Goal: Transaction & Acquisition: Download file/media

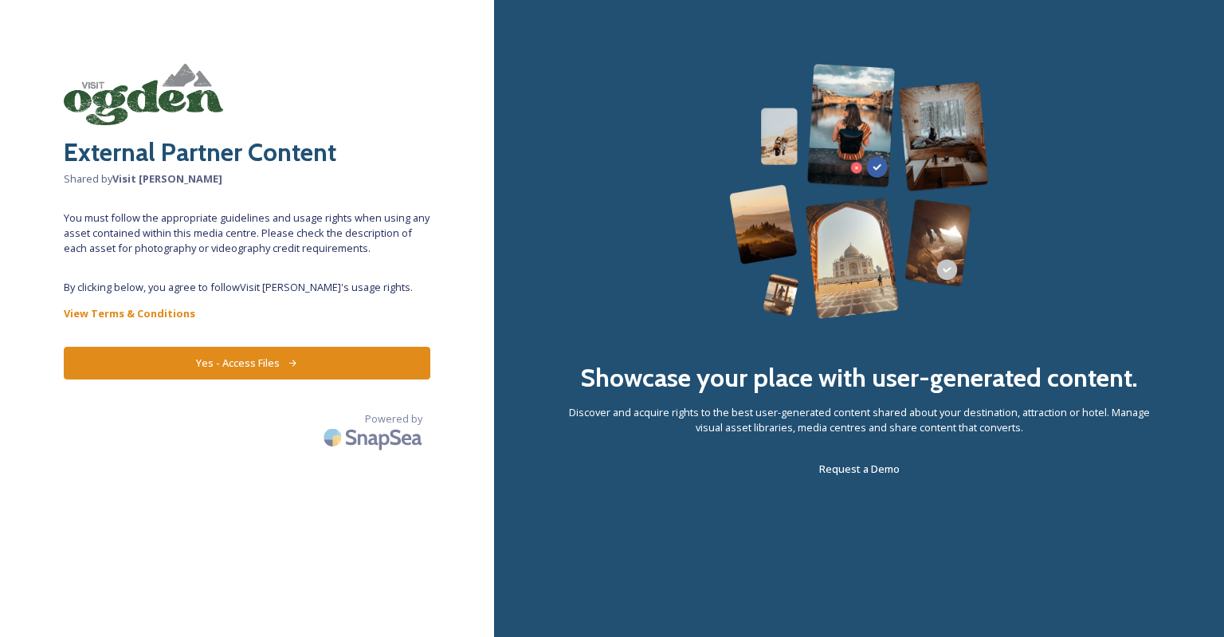
click at [288, 363] on icon at bounding box center [293, 363] width 10 height 10
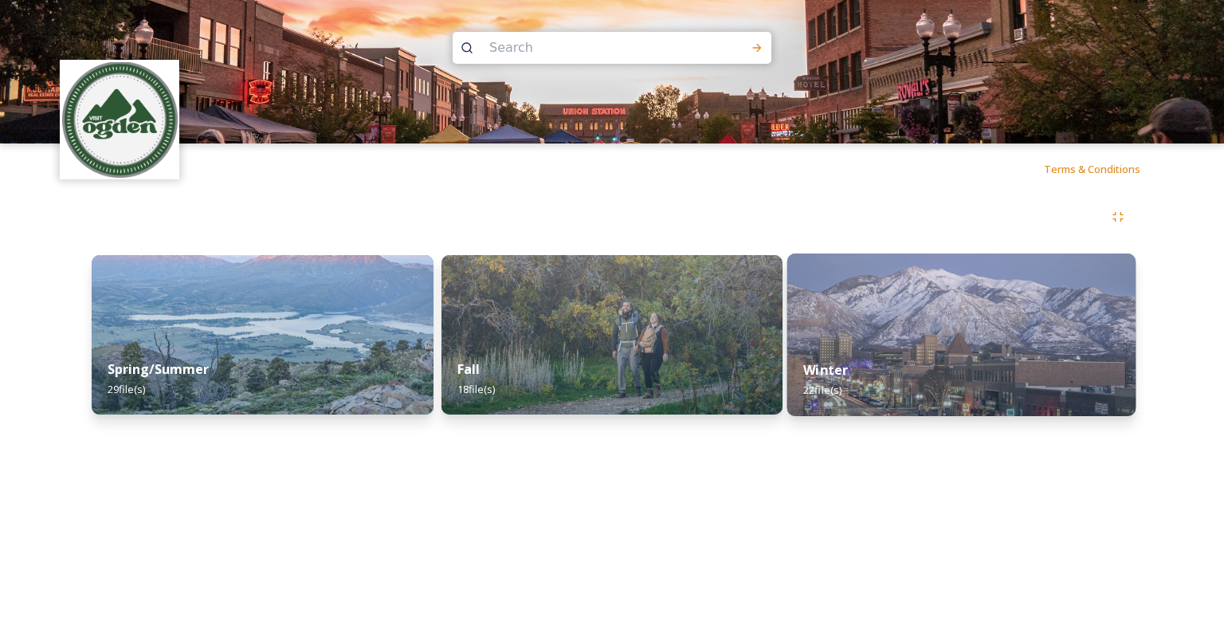
click at [929, 308] on img at bounding box center [961, 334] width 348 height 163
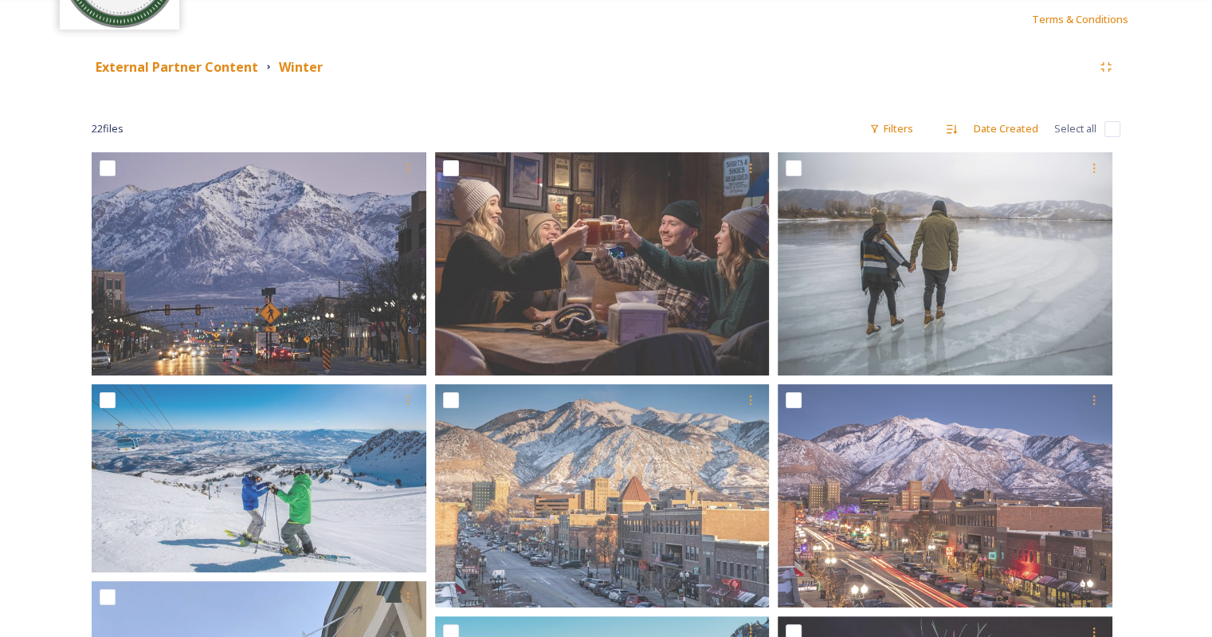
scroll to position [201, 0]
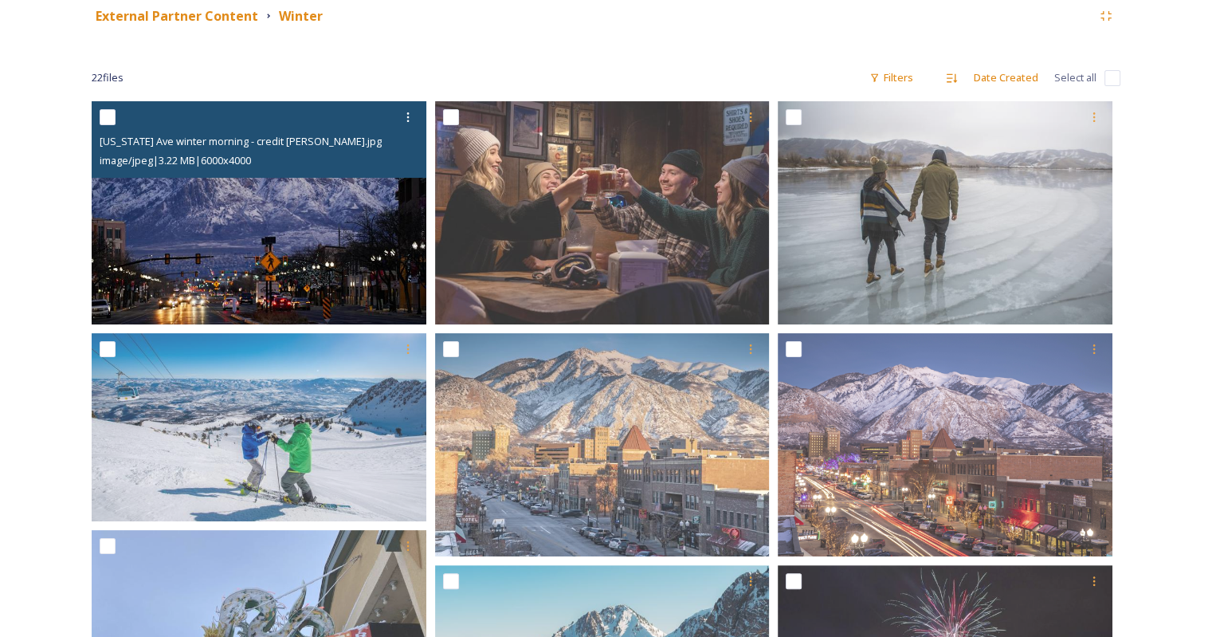
click at [114, 117] on input "checkbox" at bounding box center [108, 117] width 16 height 16
checkbox input "true"
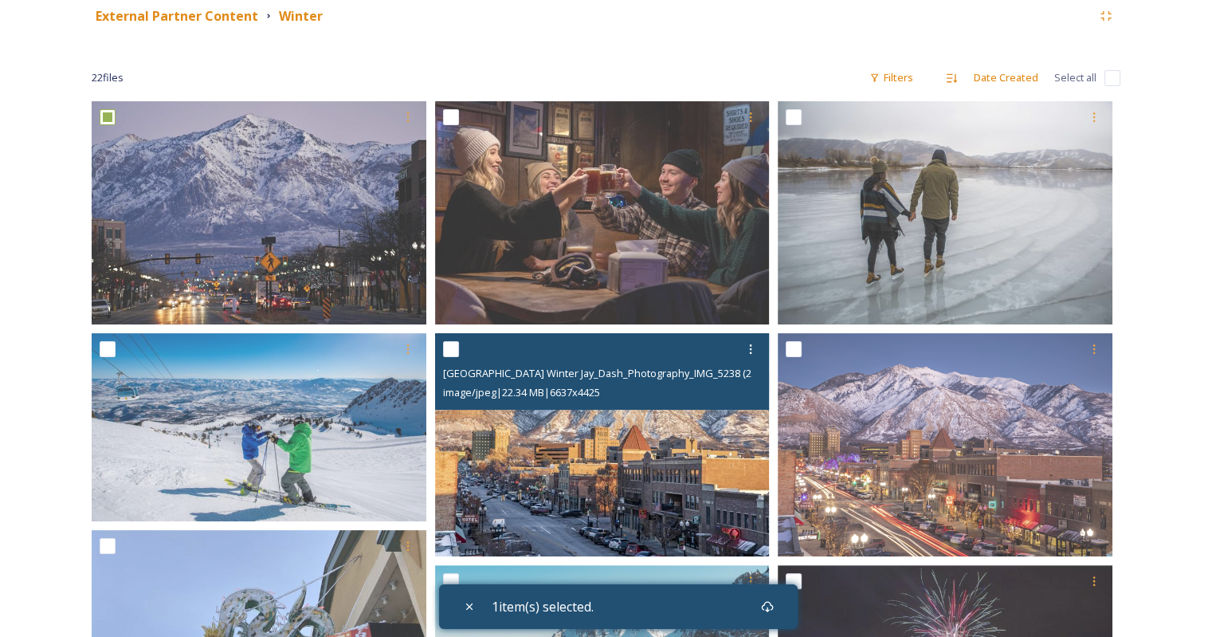
click at [463, 343] on div at bounding box center [604, 349] width 323 height 29
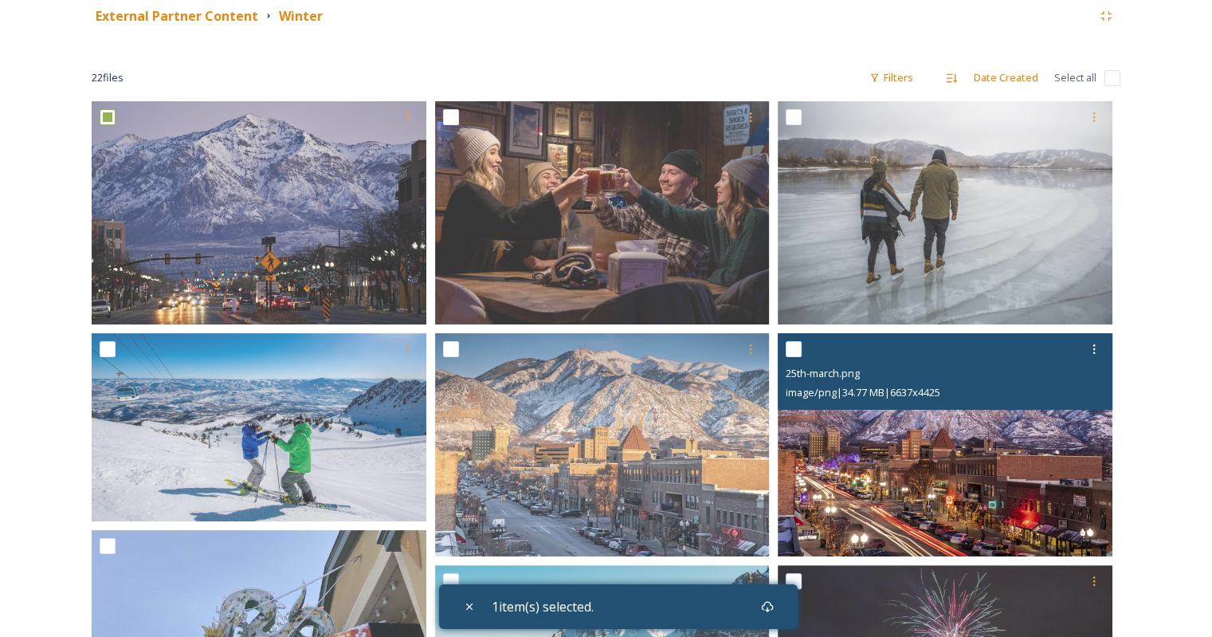
click at [782, 347] on div "25th-march.png image/png | 34.77 MB | 6637 x 4425" at bounding box center [945, 371] width 335 height 76
click at [798, 350] on input "checkbox" at bounding box center [794, 349] width 16 height 16
checkbox input "true"
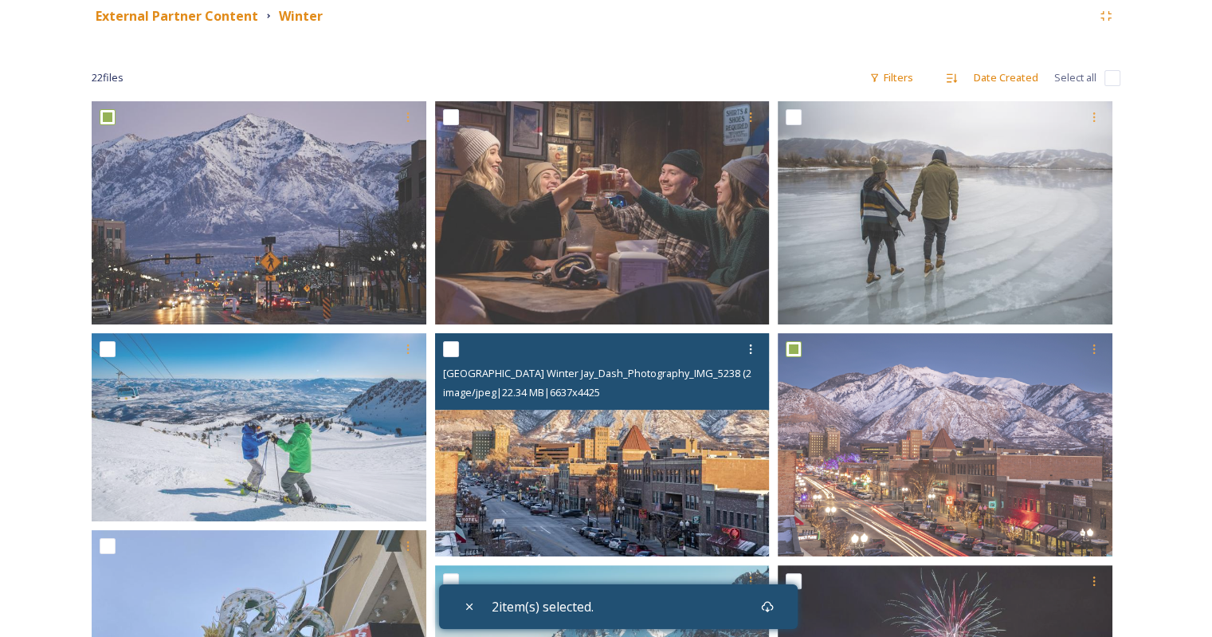
click at [452, 345] on input "checkbox" at bounding box center [451, 349] width 16 height 16
checkbox input "true"
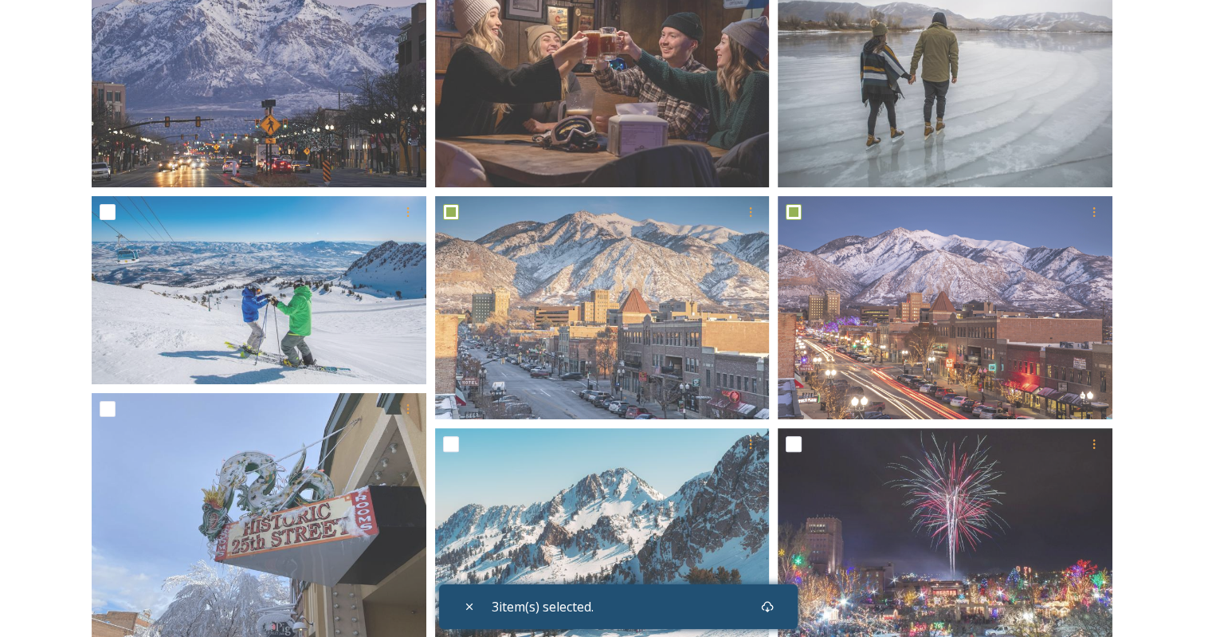
scroll to position [306, 0]
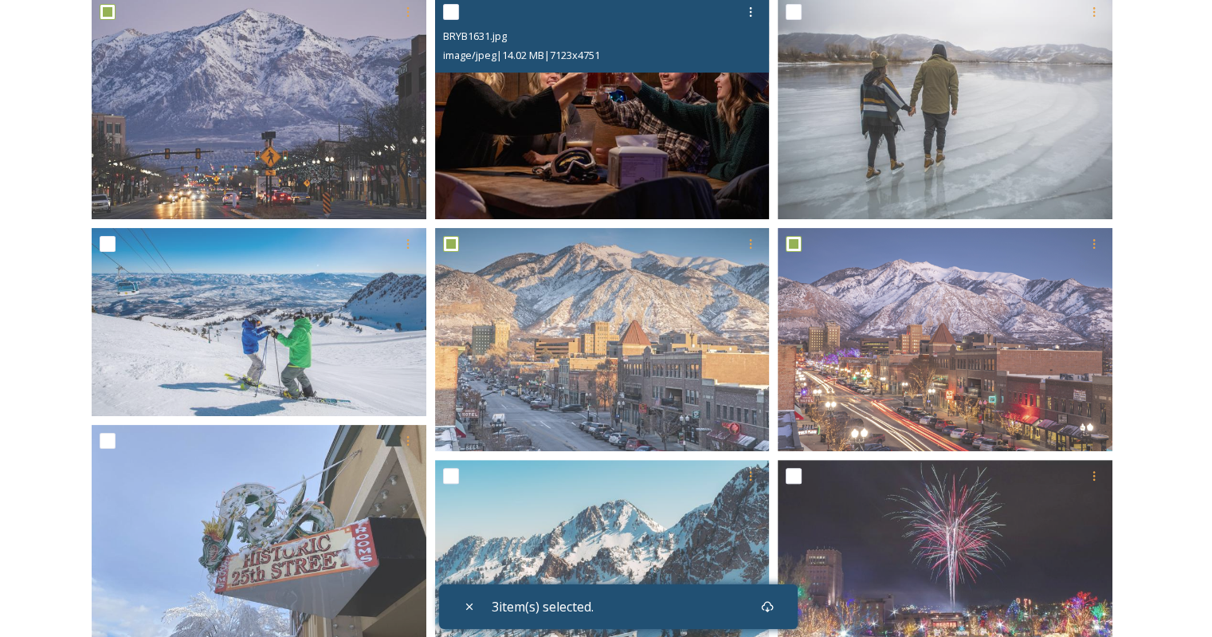
click at [449, 11] on input "checkbox" at bounding box center [451, 12] width 16 height 16
checkbox input "true"
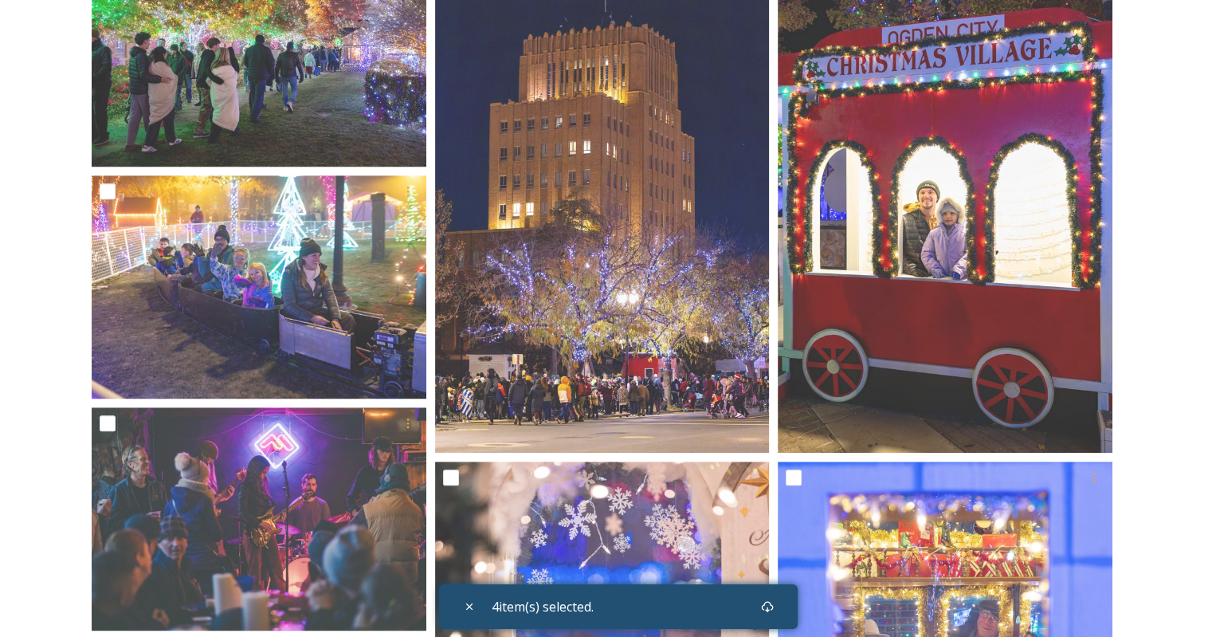
scroll to position [1097, 0]
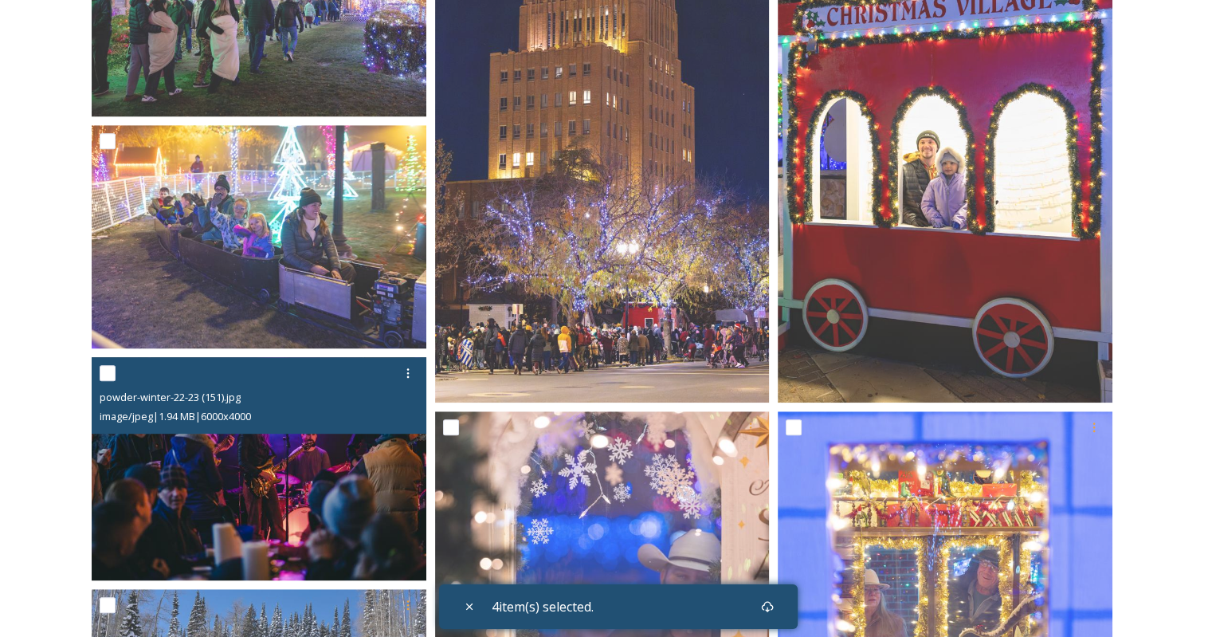
click at [109, 377] on input "checkbox" at bounding box center [108, 373] width 16 height 16
checkbox input "true"
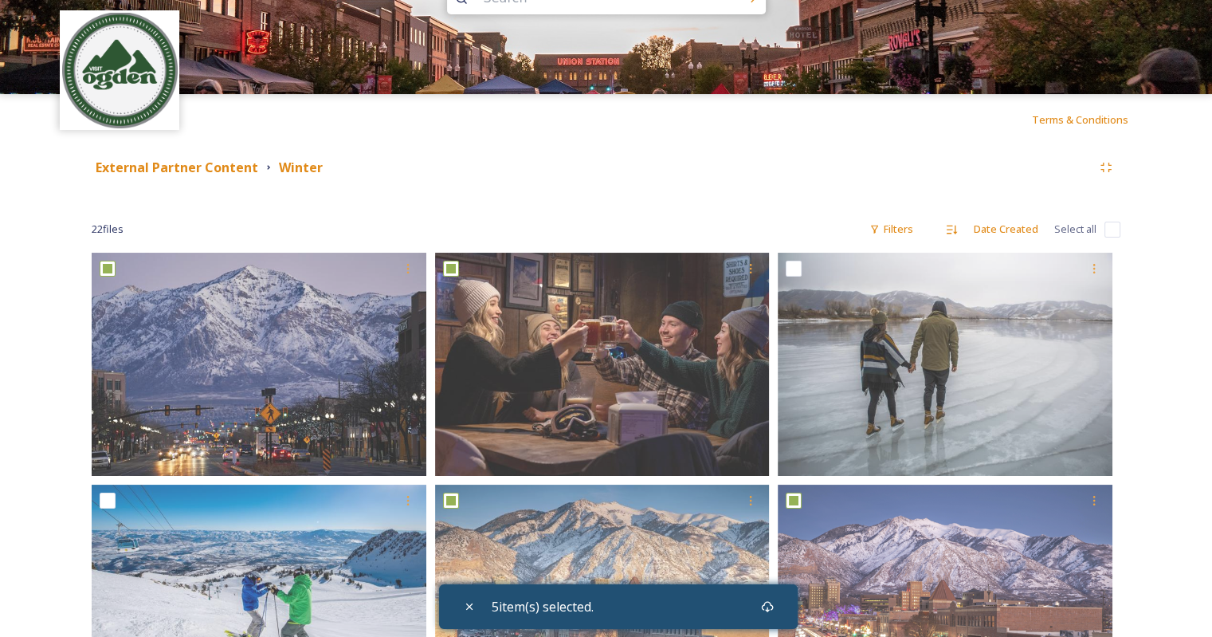
scroll to position [5, 0]
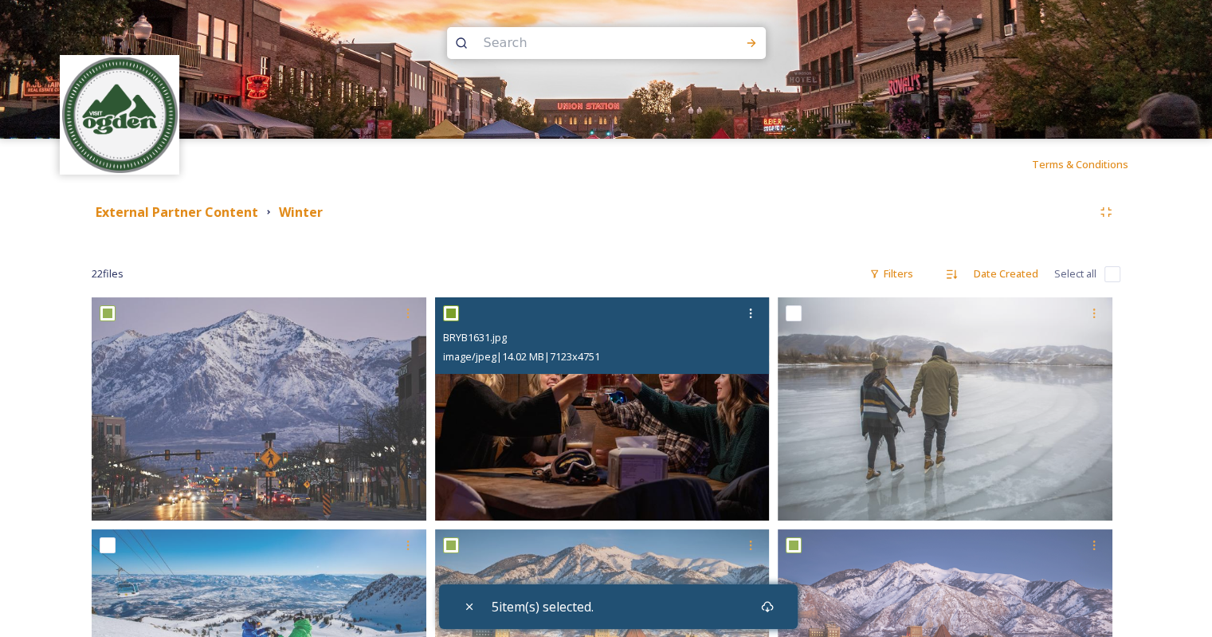
drag, startPoint x: 640, startPoint y: 330, endPoint x: 629, endPoint y: 334, distance: 11.1
click at [629, 334] on div "BRYB1631.jpg" at bounding box center [604, 336] width 323 height 19
click at [752, 314] on icon at bounding box center [750, 313] width 13 height 13
click at [730, 382] on span "Download" at bounding box center [732, 378] width 49 height 15
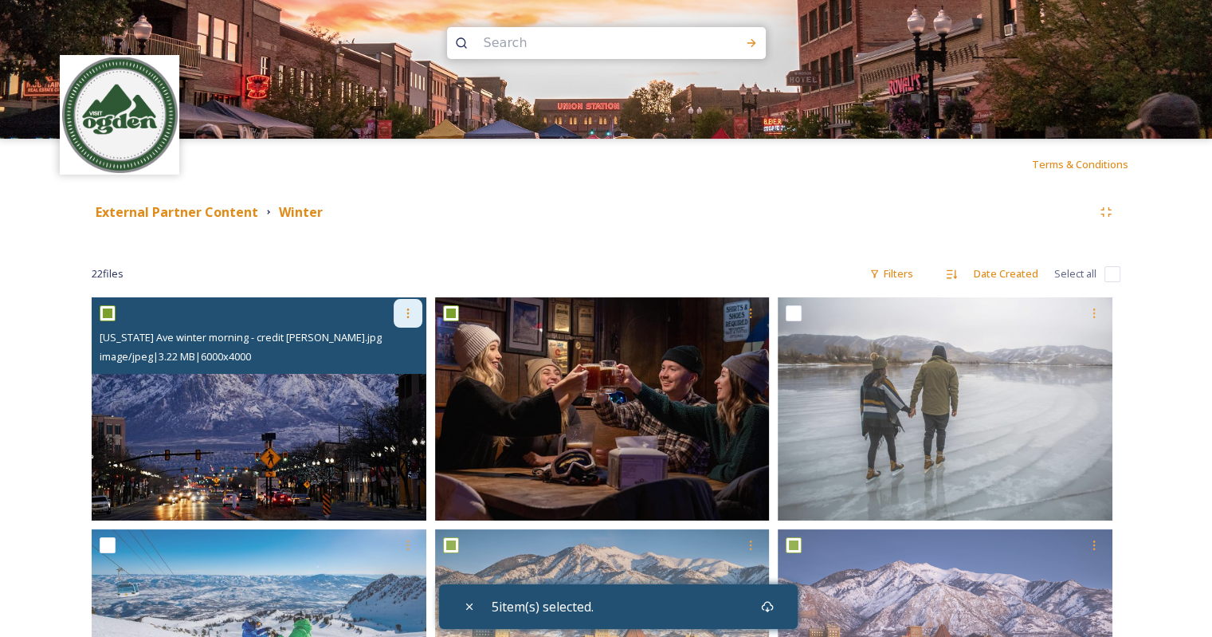
click at [406, 317] on icon at bounding box center [408, 313] width 13 height 13
click at [392, 378] on span "Download" at bounding box center [389, 378] width 49 height 15
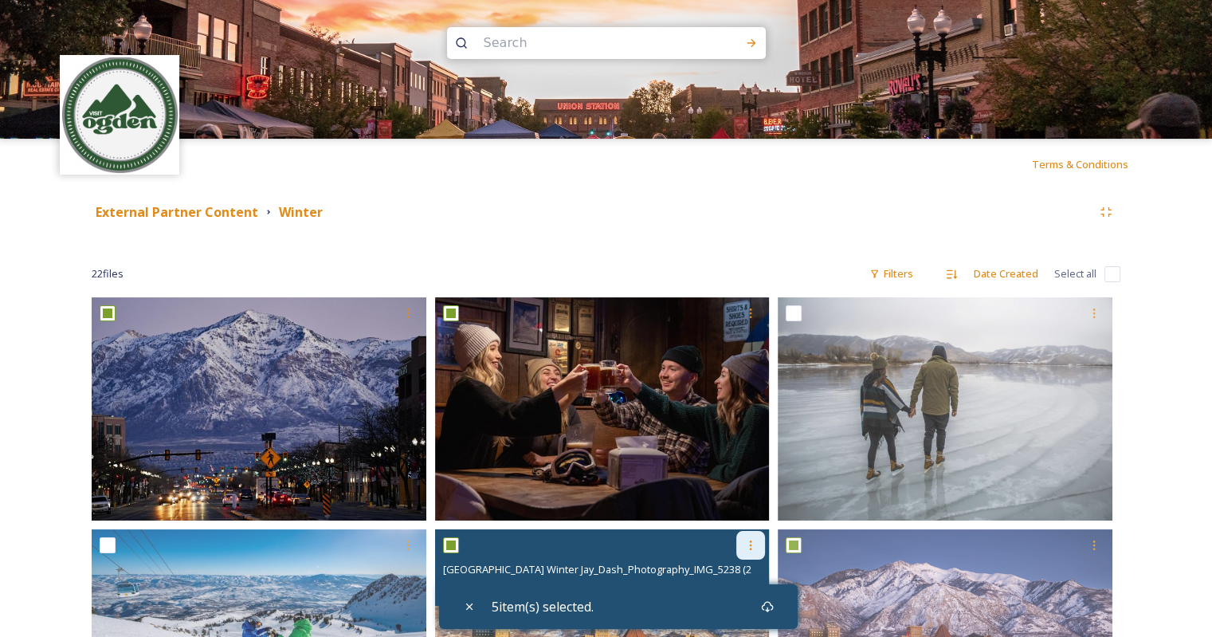
click at [749, 551] on div at bounding box center [750, 545] width 29 height 29
click at [729, 616] on span "Download" at bounding box center [732, 611] width 49 height 15
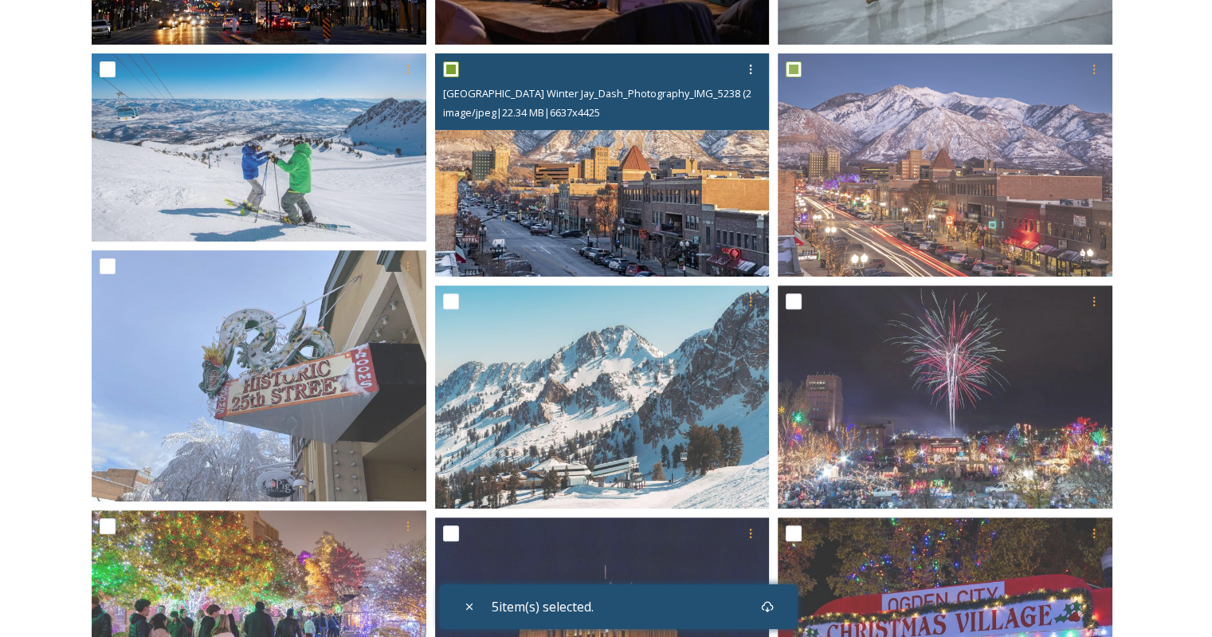
scroll to position [482, 0]
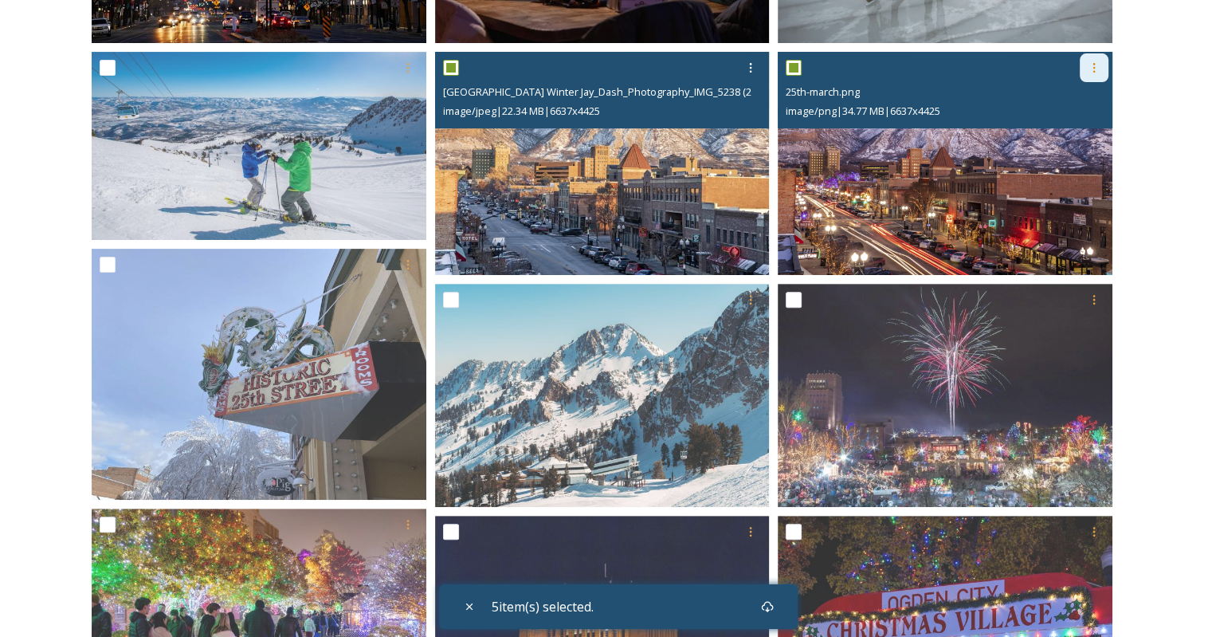
click at [1091, 66] on icon at bounding box center [1094, 67] width 13 height 13
click at [1074, 136] on span "Download" at bounding box center [1075, 133] width 49 height 15
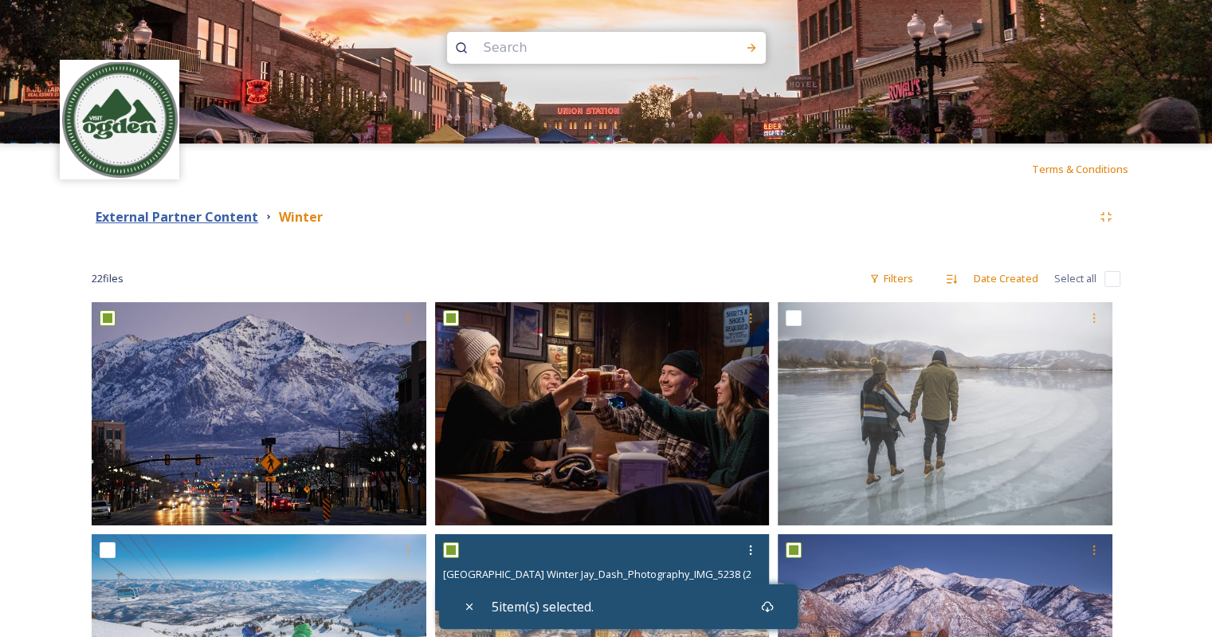
click at [237, 221] on strong "External Partner Content" at bounding box center [177, 217] width 163 height 18
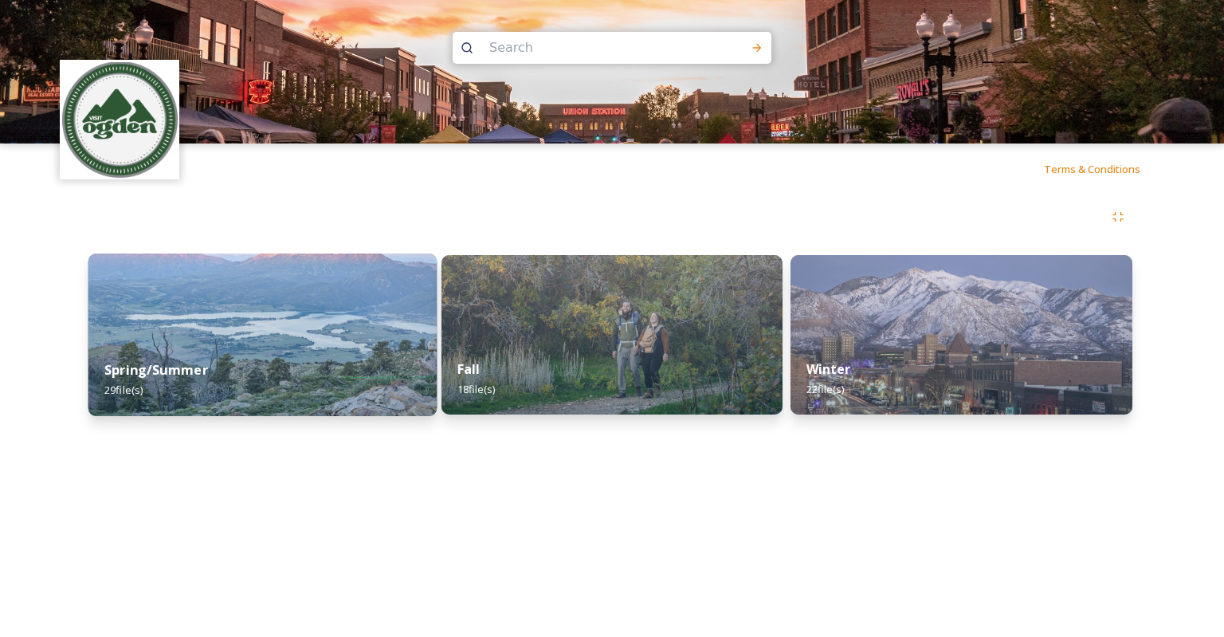
click at [347, 358] on div "Spring/Summer 29 file(s)" at bounding box center [262, 379] width 348 height 73
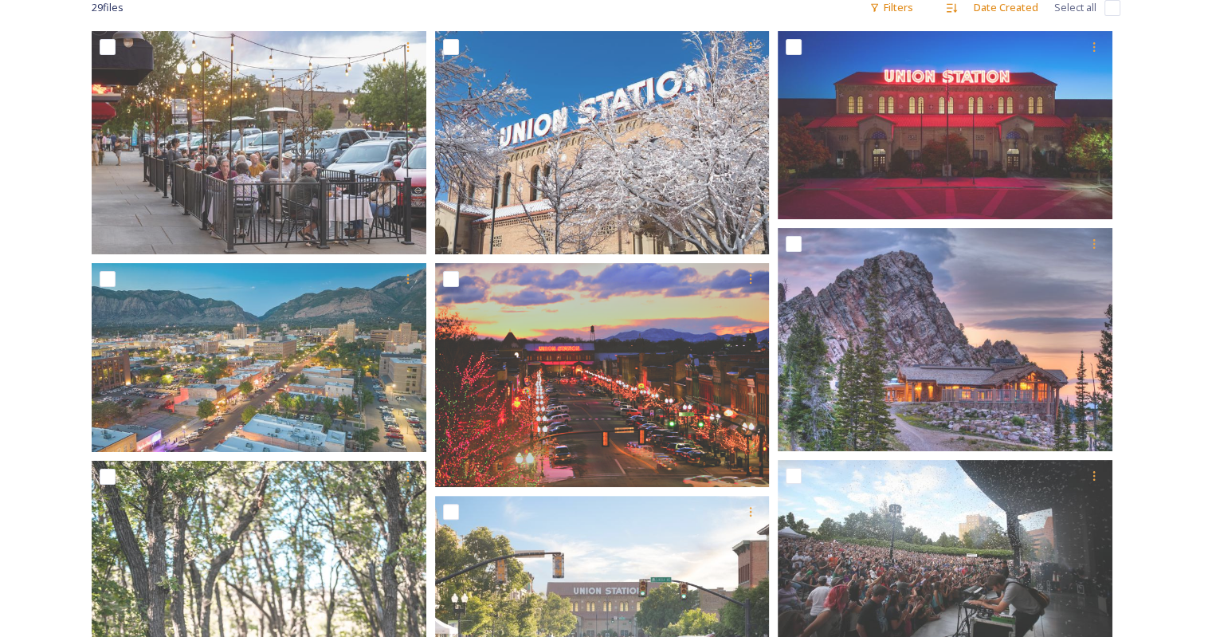
scroll to position [284, 0]
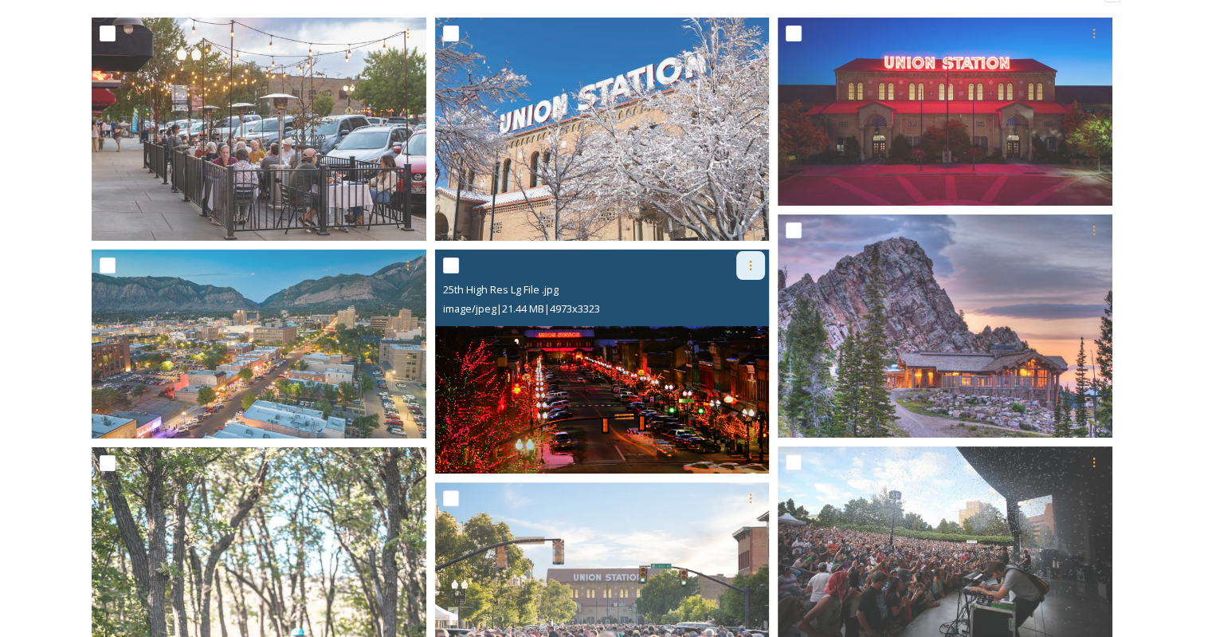
click at [752, 268] on icon at bounding box center [750, 265] width 13 height 13
click at [720, 334] on span "Download" at bounding box center [732, 330] width 49 height 15
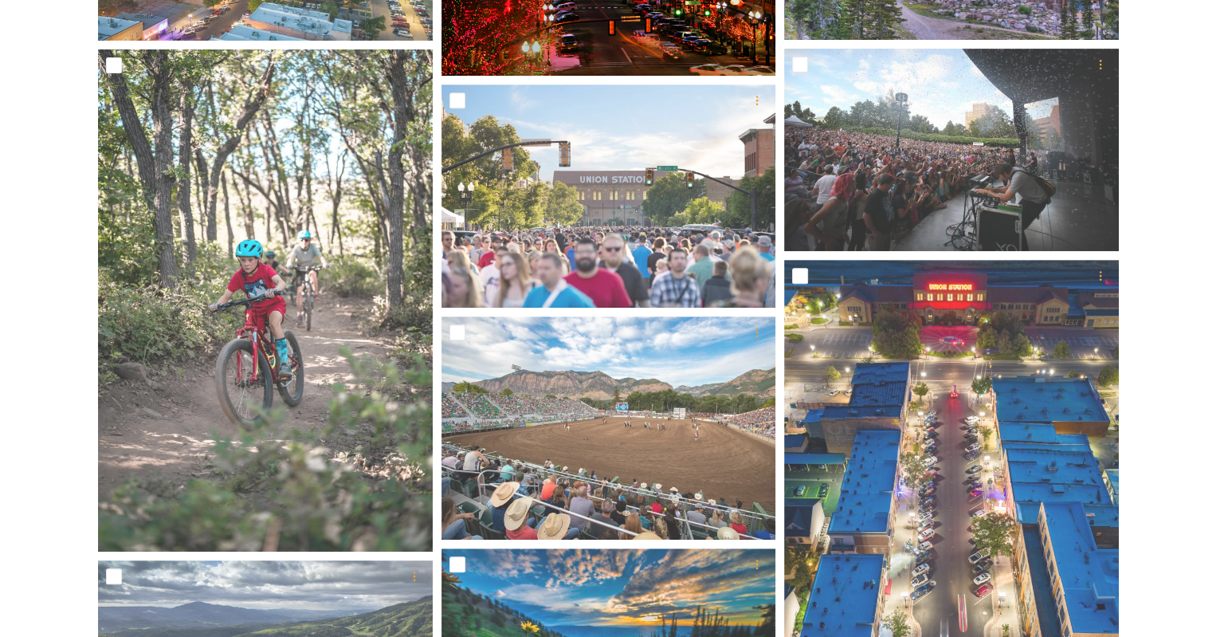
scroll to position [0, 0]
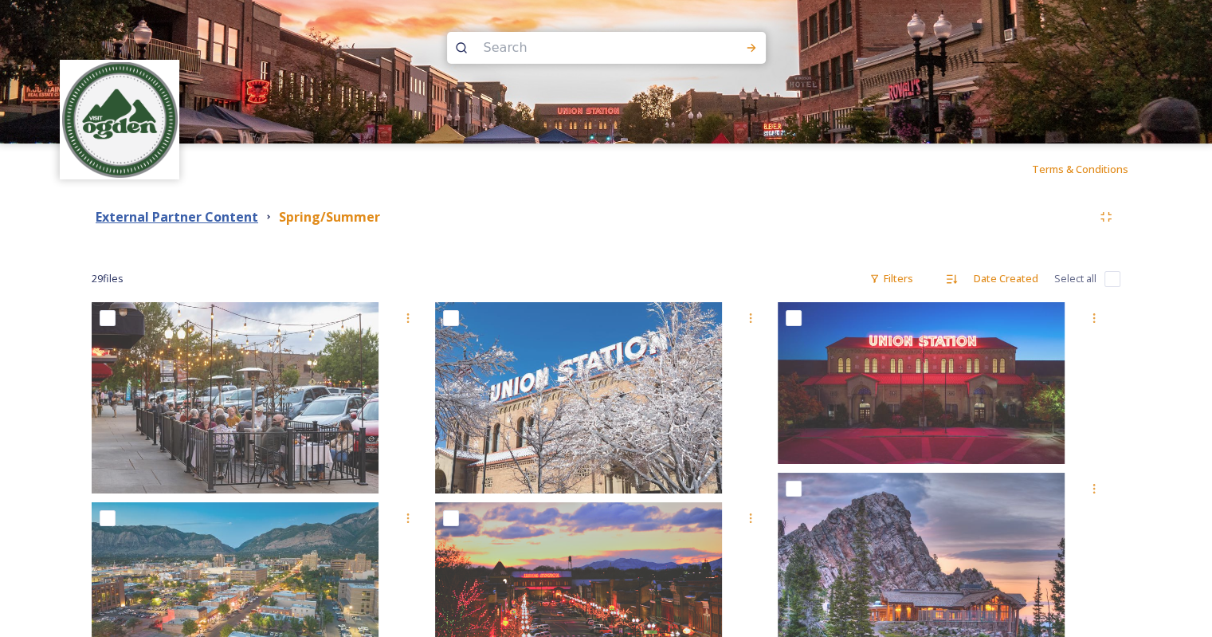
click at [191, 214] on strong "External Partner Content" at bounding box center [177, 217] width 163 height 18
